Goal: Information Seeking & Learning: Learn about a topic

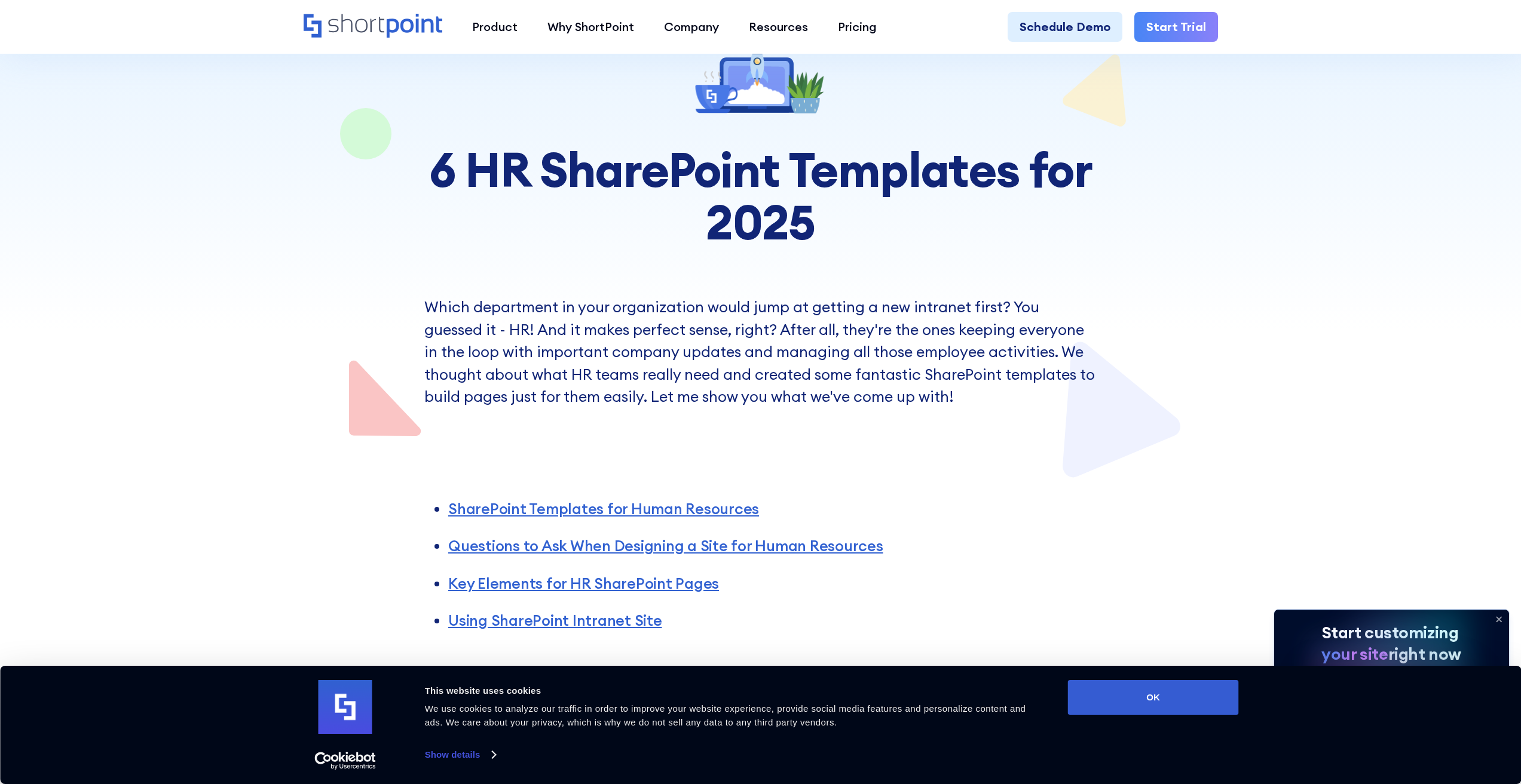
scroll to position [179, 0]
